Goal: Task Accomplishment & Management: Manage account settings

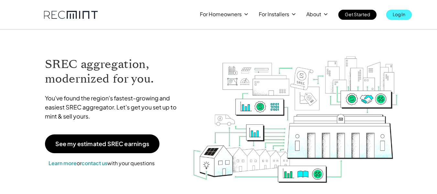
click at [396, 15] on p "Log In" at bounding box center [398, 14] width 13 height 9
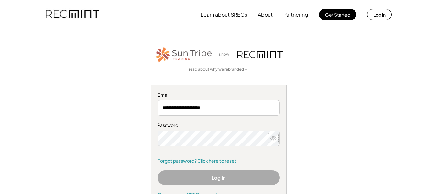
click at [273, 138] on icon at bounding box center [273, 138] width 6 height 6
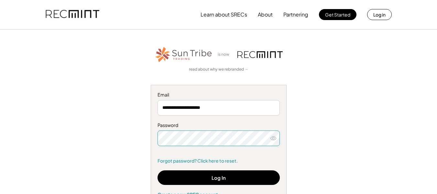
click at [273, 138] on icon at bounding box center [273, 138] width 6 height 6
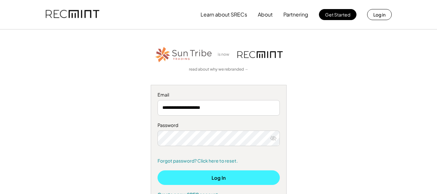
click at [180, 180] on button "Log In" at bounding box center [218, 177] width 122 height 15
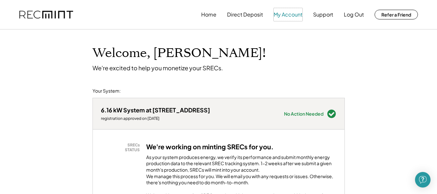
click at [289, 13] on button "My Account" at bounding box center [287, 14] width 29 height 13
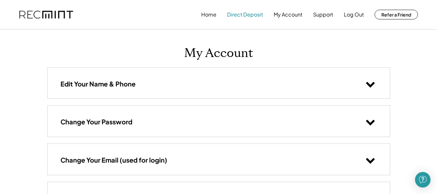
click at [237, 15] on button "Direct Deposit" at bounding box center [245, 14] width 36 height 13
